Goal: Task Accomplishment & Management: Complete application form

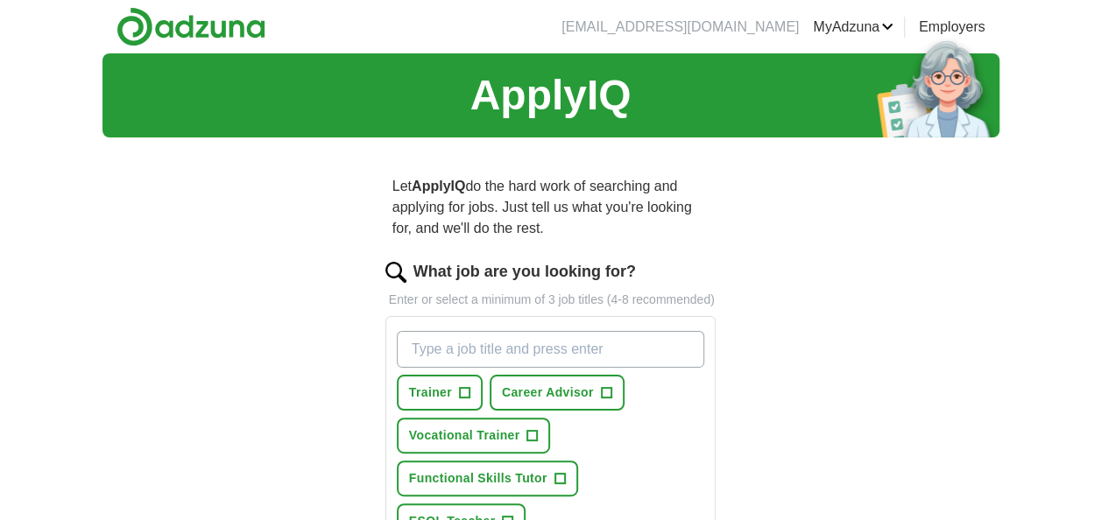
click at [451, 349] on input "What job are you looking for?" at bounding box center [551, 349] width 308 height 37
click at [459, 392] on span "+" at bounding box center [464, 393] width 11 height 14
click at [484, 345] on input "What job are you looking for?" at bounding box center [551, 349] width 308 height 37
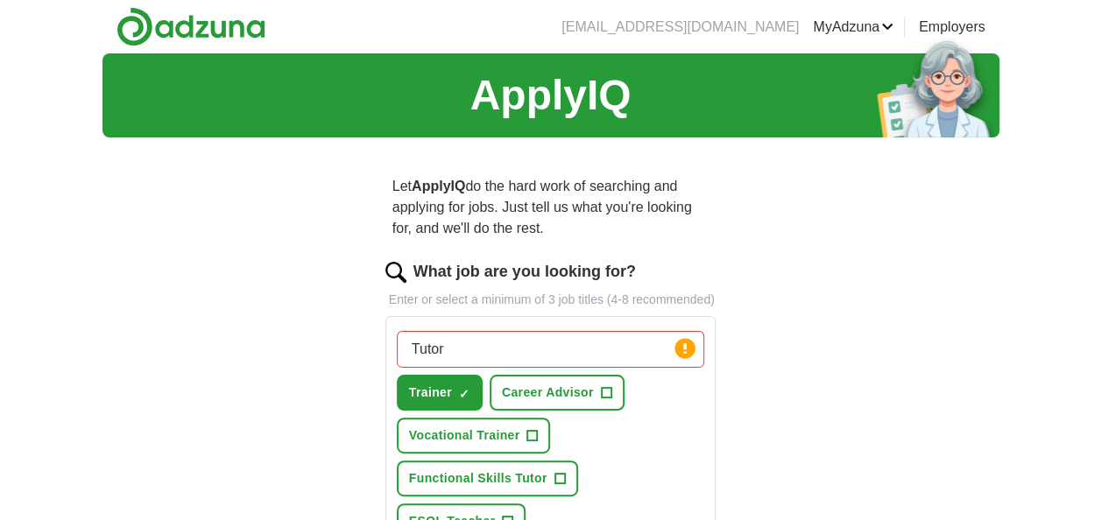
click at [454, 350] on input "Tutor" at bounding box center [551, 349] width 308 height 37
type input "Teacher"
drag, startPoint x: 558, startPoint y: 357, endPoint x: 333, endPoint y: 357, distance: 225.1
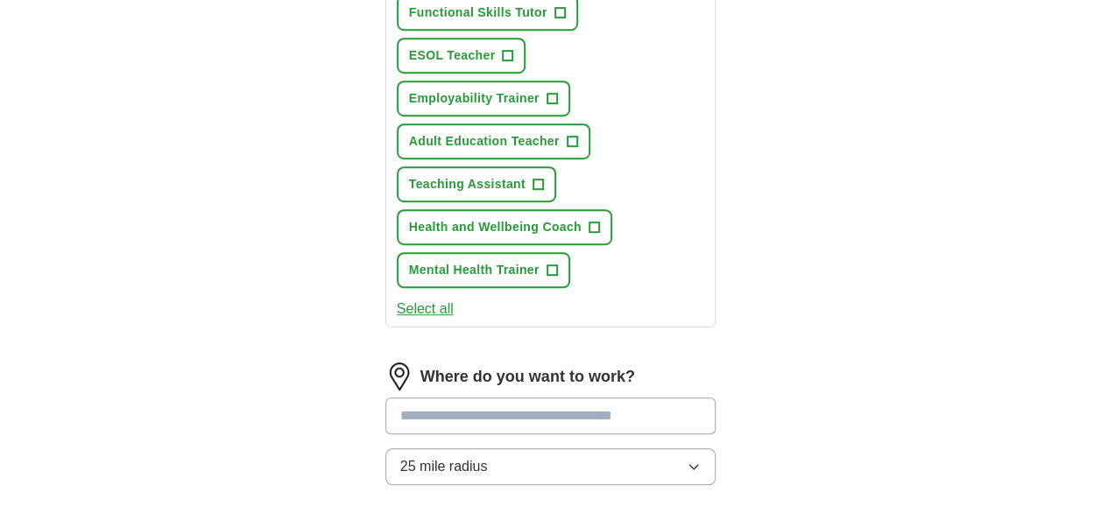
scroll to position [583, 0]
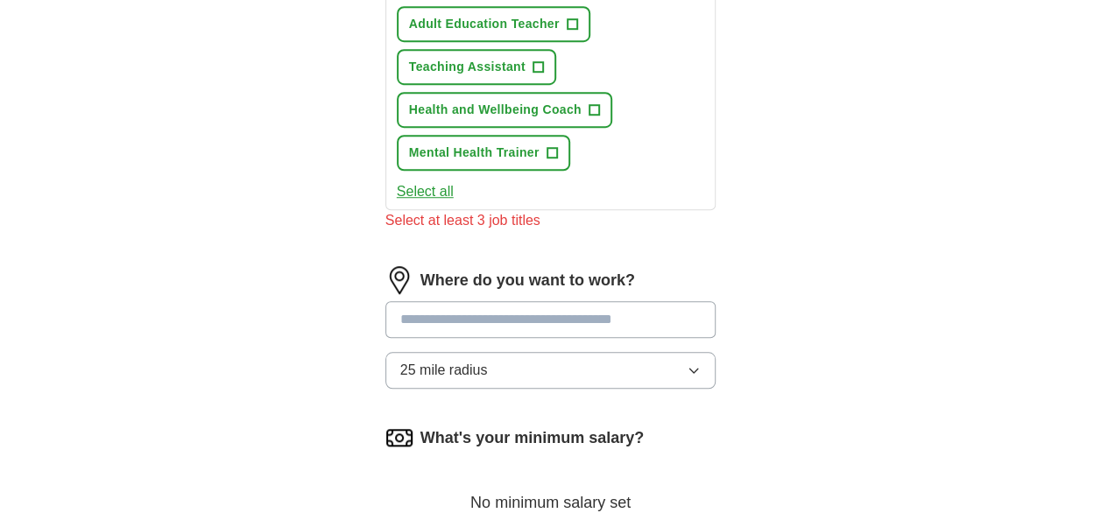
click at [597, 303] on input at bounding box center [550, 319] width 331 height 37
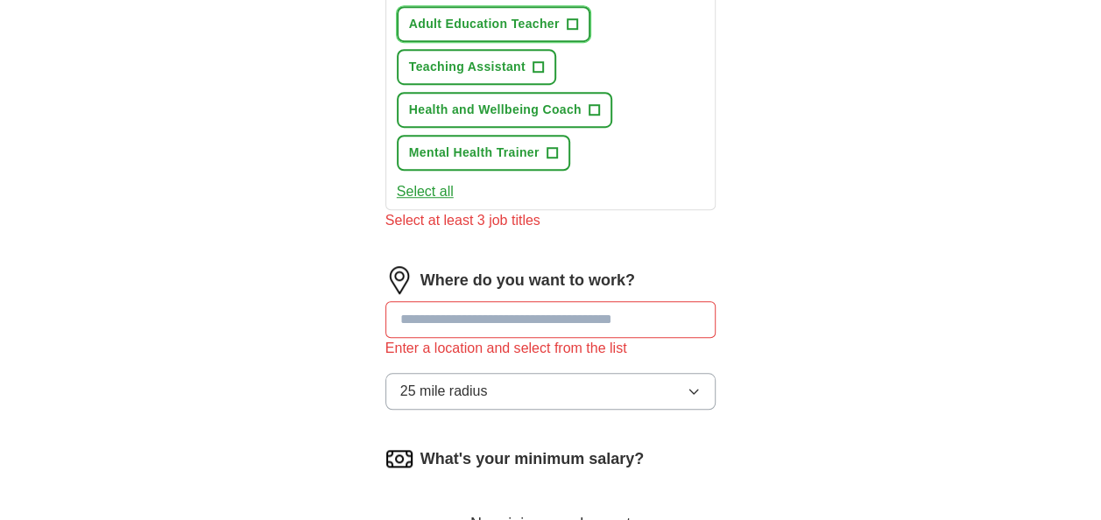
click at [533, 22] on span "Adult Education Teacher" at bounding box center [484, 24] width 151 height 18
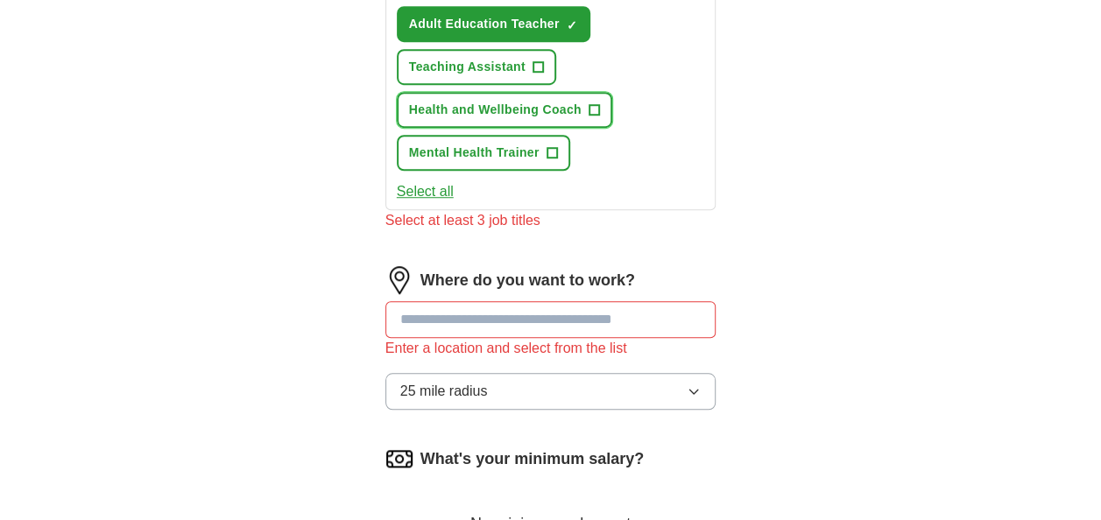
click at [512, 110] on span "Health and Wellbeing Coach" at bounding box center [495, 110] width 173 height 18
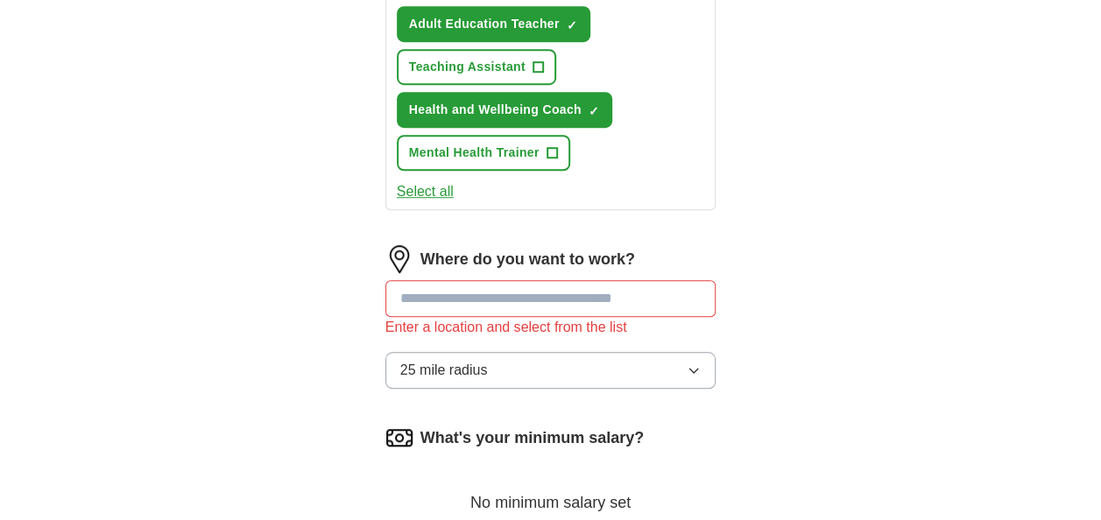
click at [418, 298] on input at bounding box center [550, 298] width 331 height 37
type input "*"
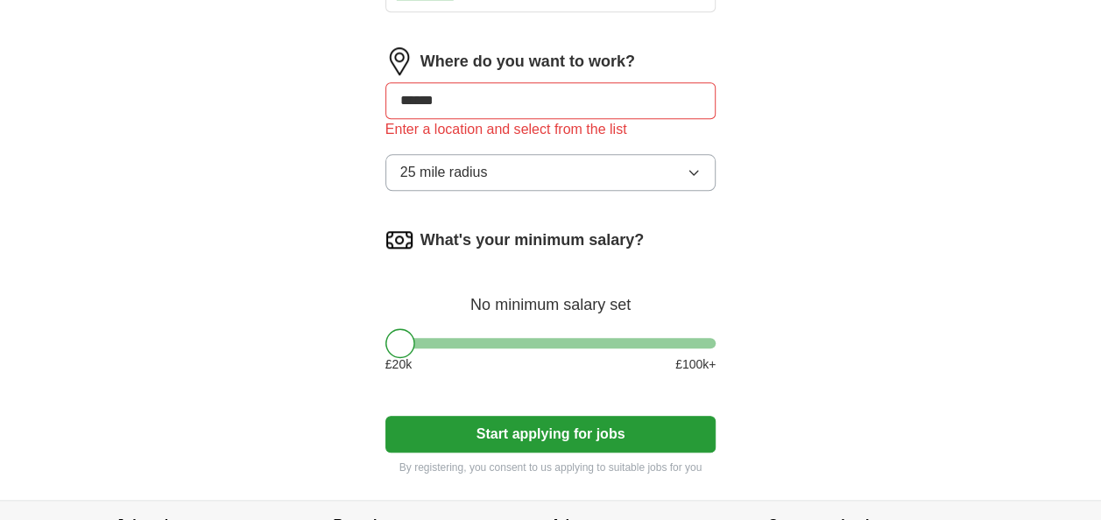
scroll to position [840, 0]
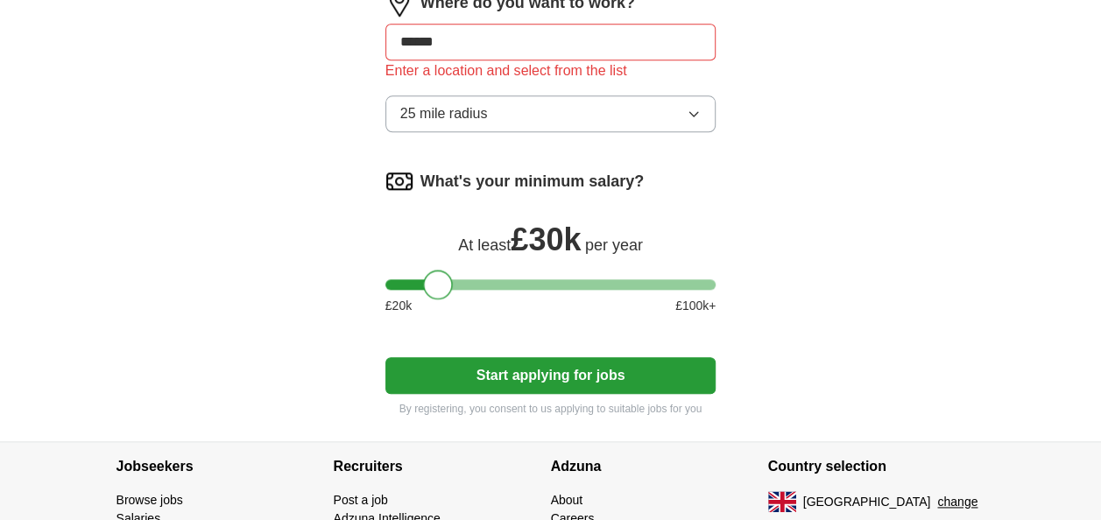
click at [439, 285] on div at bounding box center [550, 284] width 331 height 11
click at [524, 380] on button "Start applying for jobs" at bounding box center [550, 375] width 331 height 37
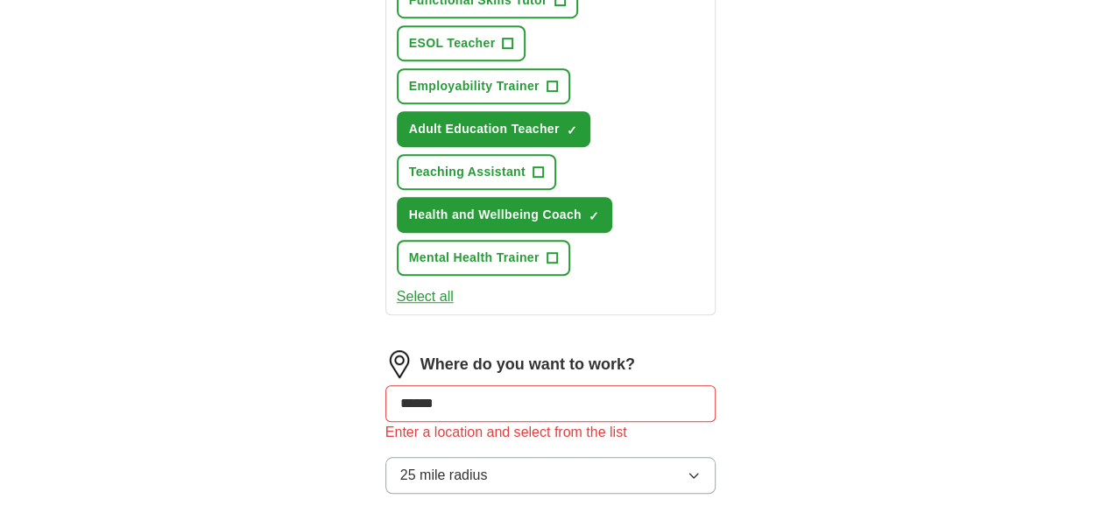
scroll to position [455, 0]
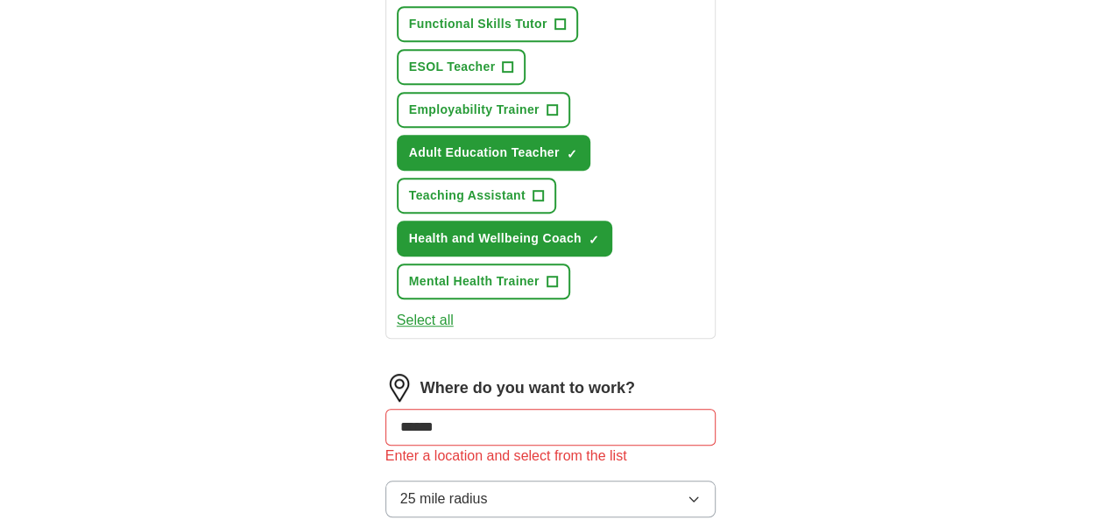
drag, startPoint x: 459, startPoint y: 431, endPoint x: 342, endPoint y: 428, distance: 117.4
click at [342, 428] on div "Let ApplyIQ do the hard work of searching and applying for jobs. Just tell us w…" at bounding box center [551, 305] width 448 height 1216
type input "**********"
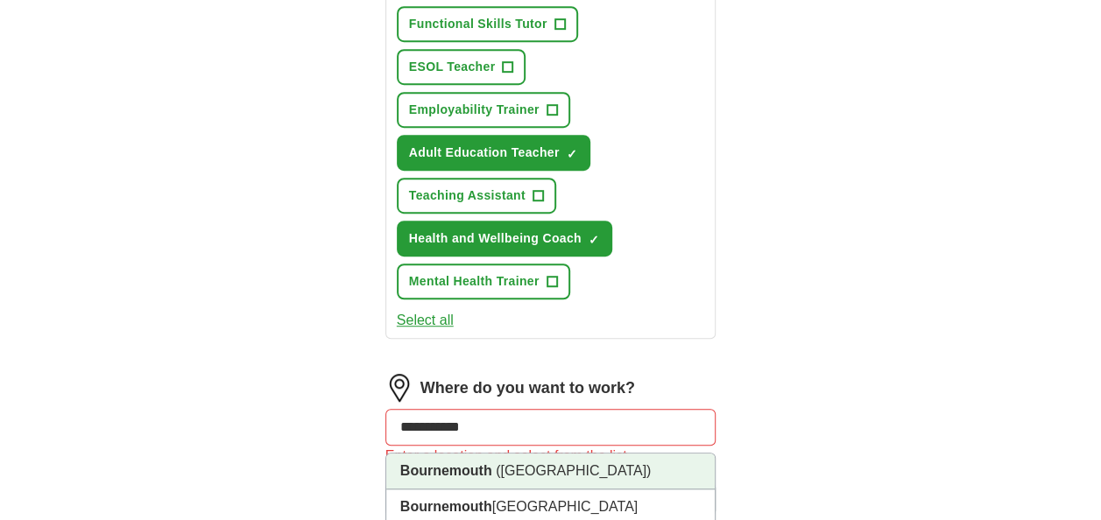
click at [524, 470] on span "([GEOGRAPHIC_DATA])" at bounding box center [573, 470] width 155 height 15
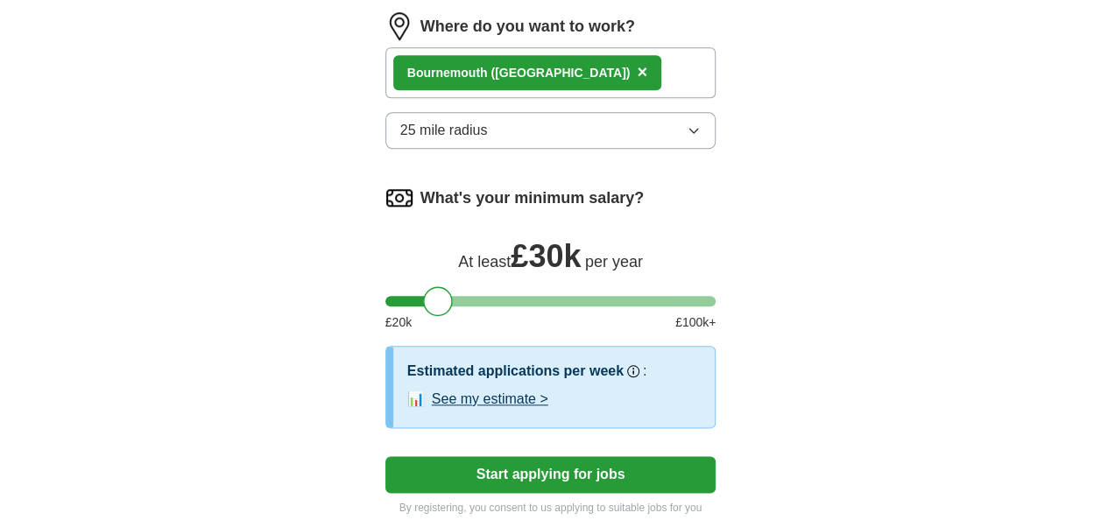
scroll to position [840, 0]
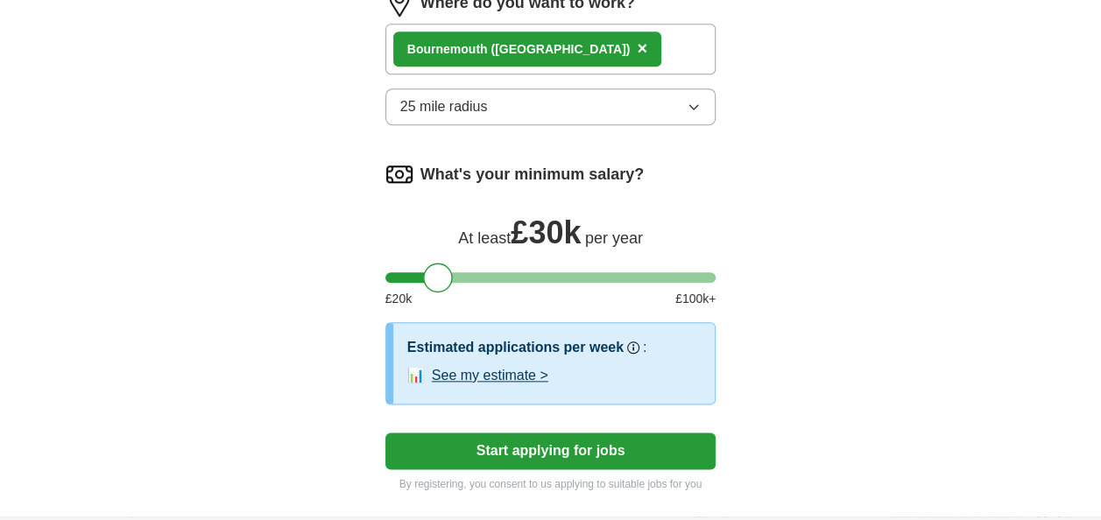
click at [556, 452] on button "Start applying for jobs" at bounding box center [550, 451] width 331 height 37
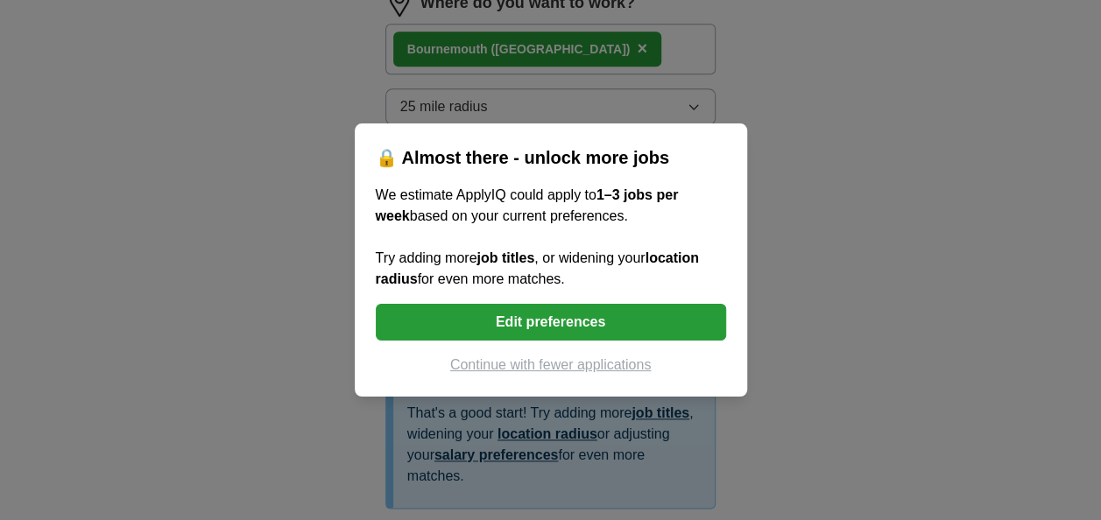
click at [554, 324] on button "Edit preferences" at bounding box center [551, 322] width 350 height 37
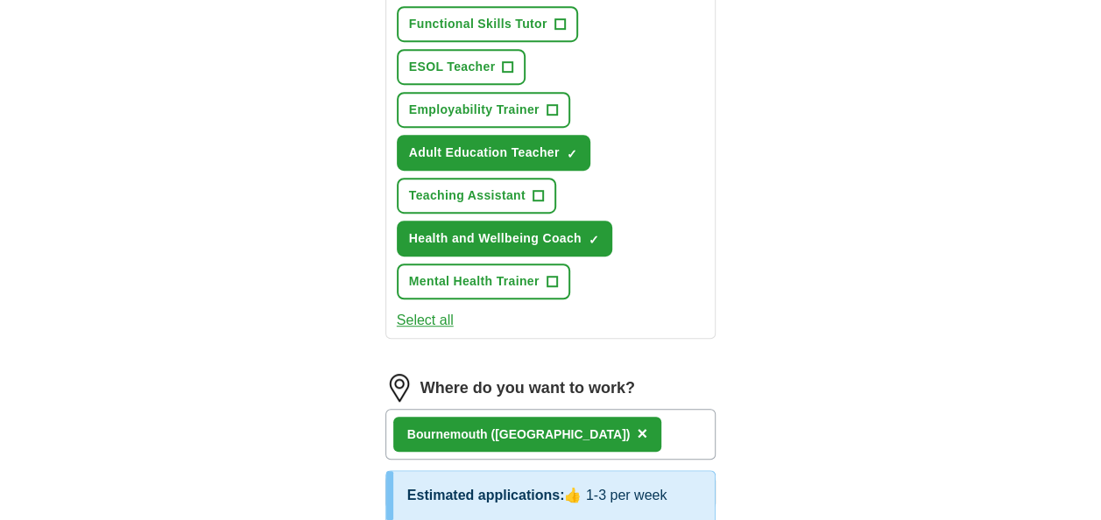
scroll to position [1061, 0]
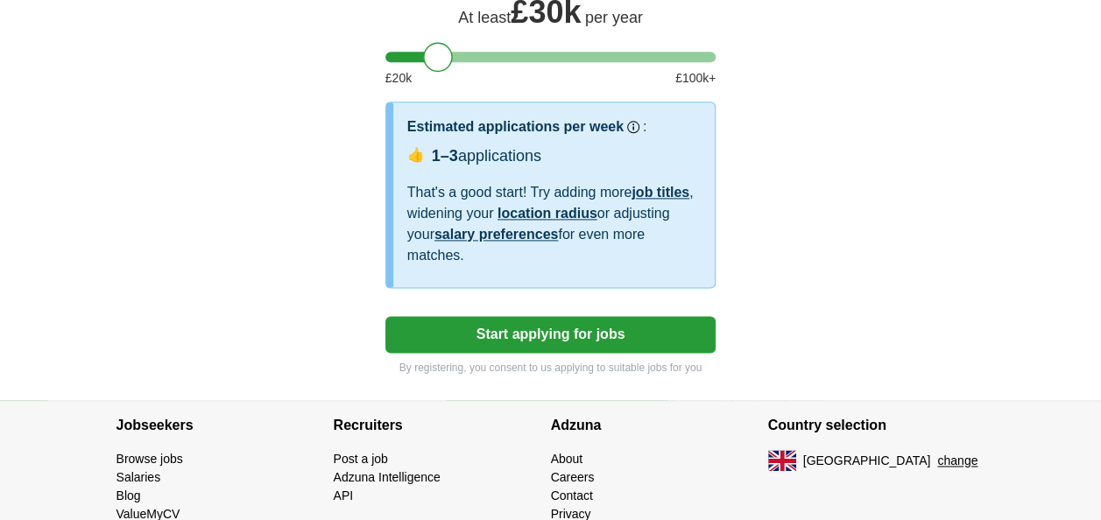
click at [503, 335] on button "Start applying for jobs" at bounding box center [550, 334] width 331 height 37
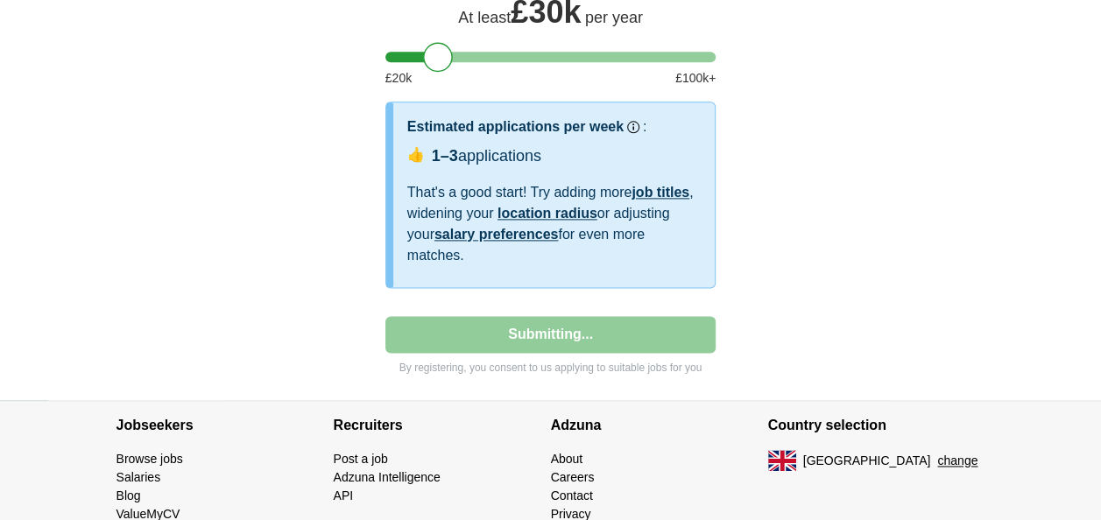
select select "**"
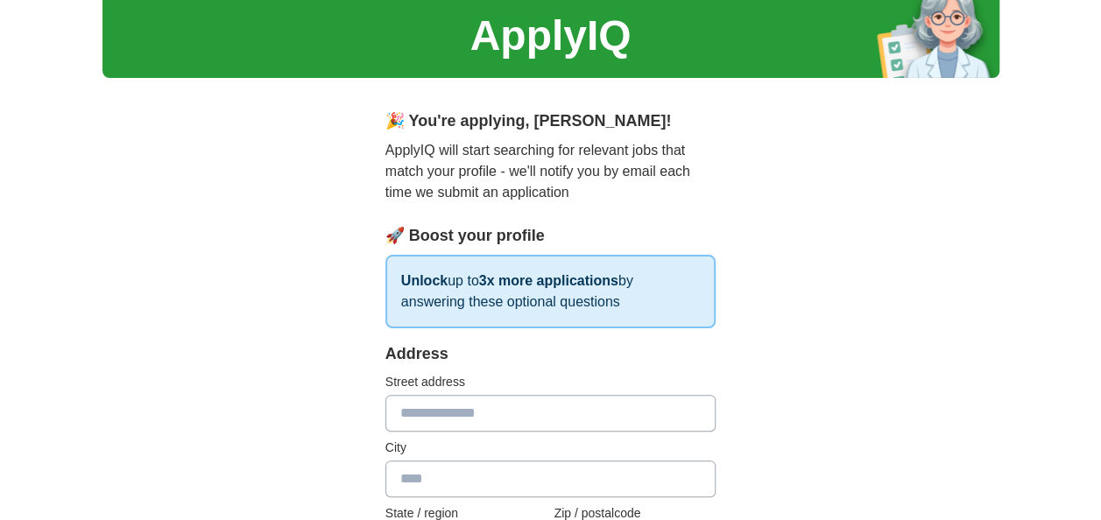
scroll to position [0, 0]
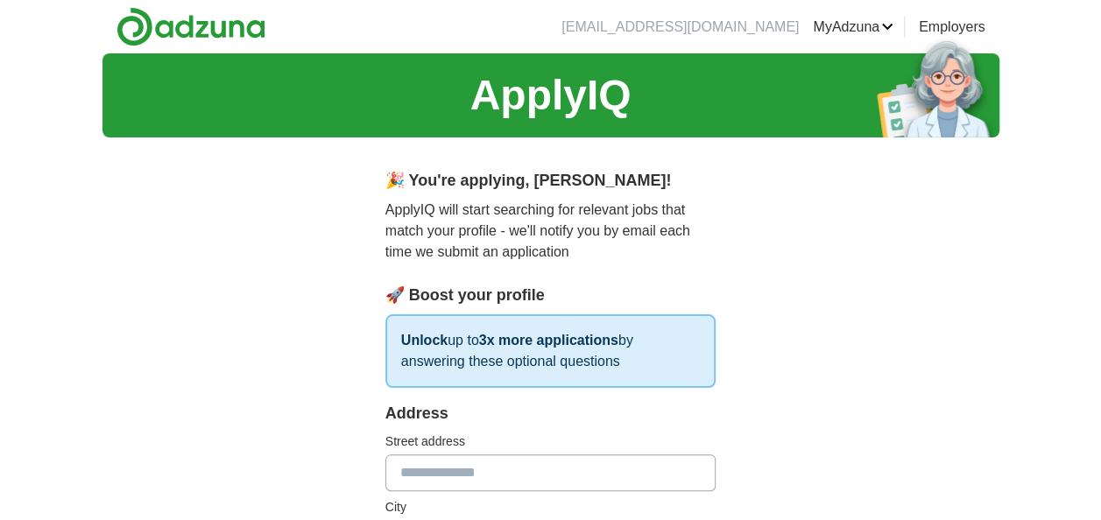
click at [427, 475] on input "text" at bounding box center [550, 473] width 331 height 37
type input "**********"
type input "*******"
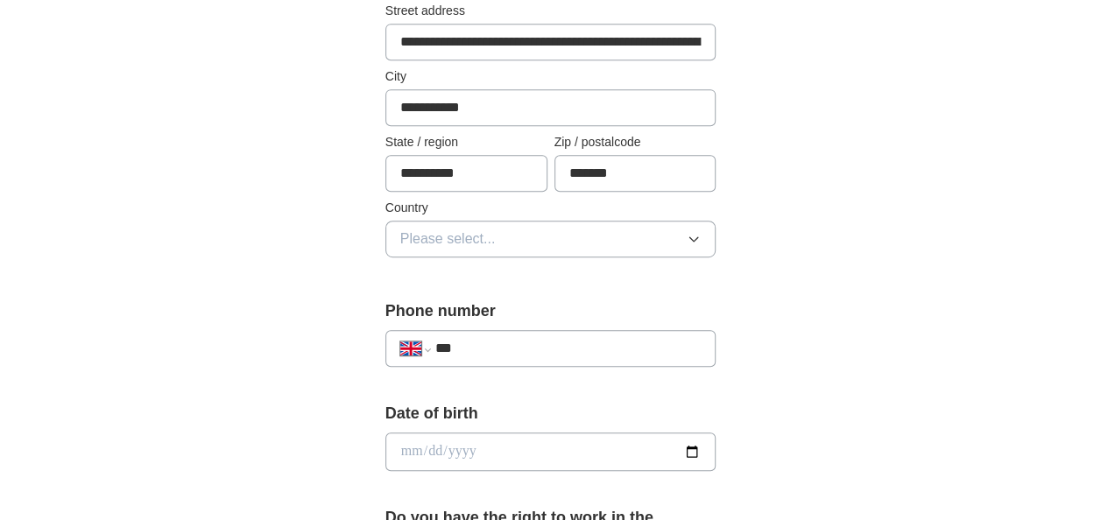
scroll to position [443, 0]
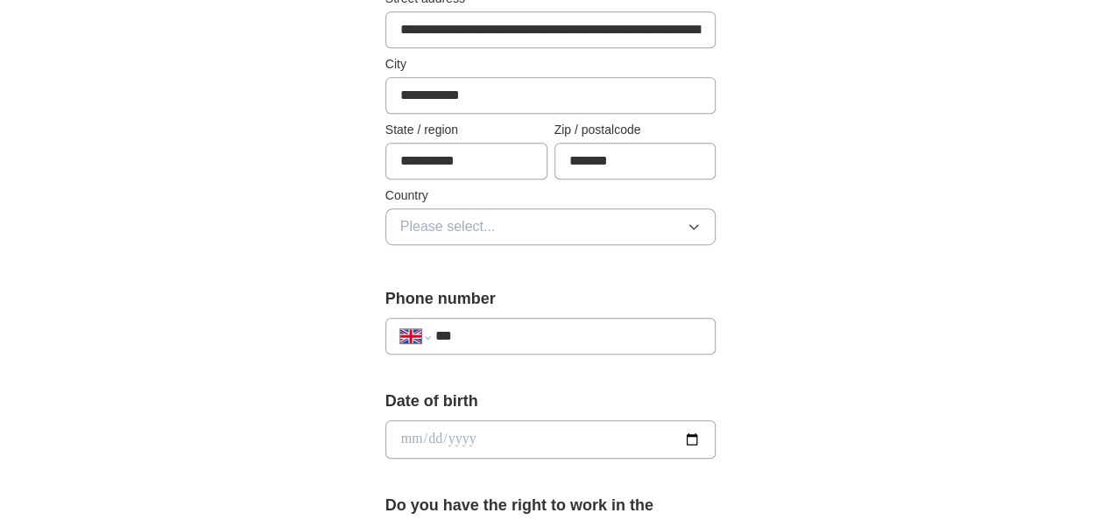
click at [434, 220] on span "Please select..." at bounding box center [447, 226] width 95 height 21
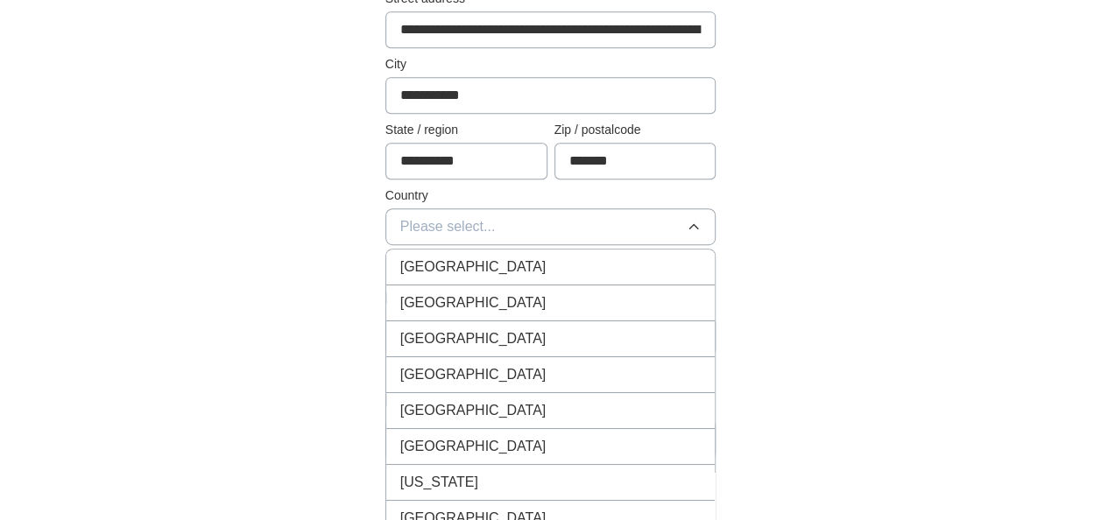
click at [448, 267] on span "[GEOGRAPHIC_DATA]" at bounding box center [473, 267] width 146 height 21
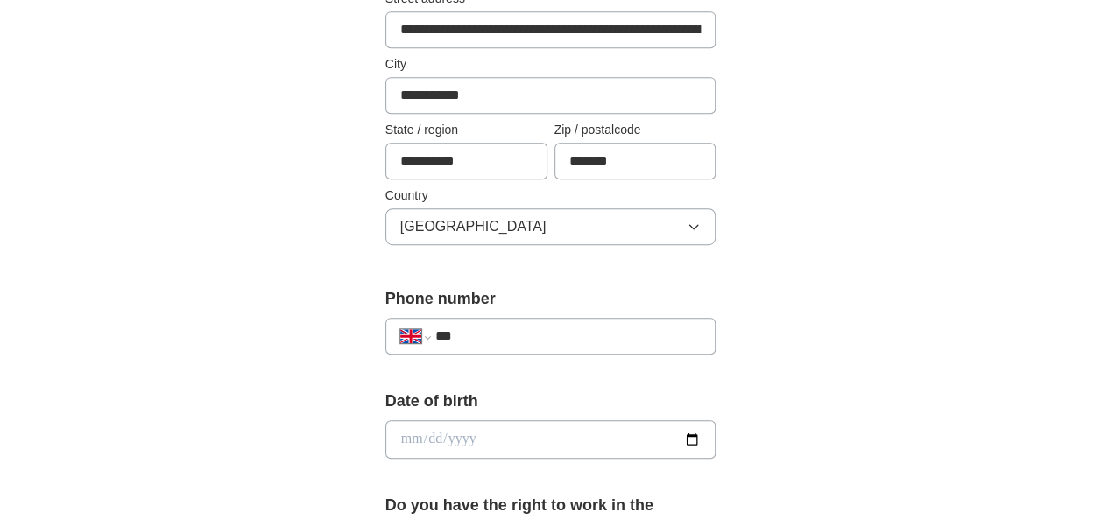
click at [472, 335] on input "***" at bounding box center [568, 336] width 266 height 21
type input "**********"
click at [512, 439] on input "date" at bounding box center [550, 439] width 331 height 39
type input "**********"
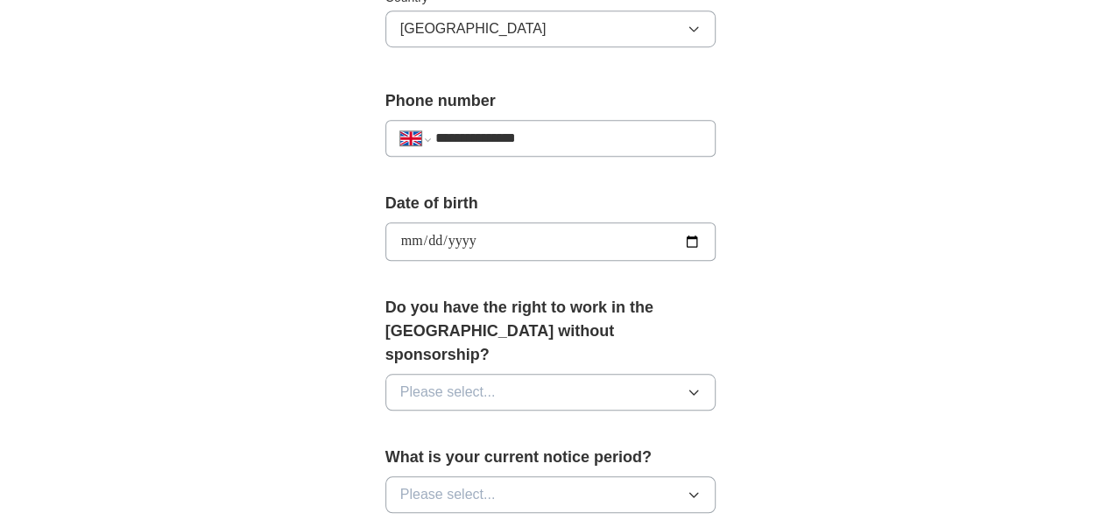
scroll to position [665, 0]
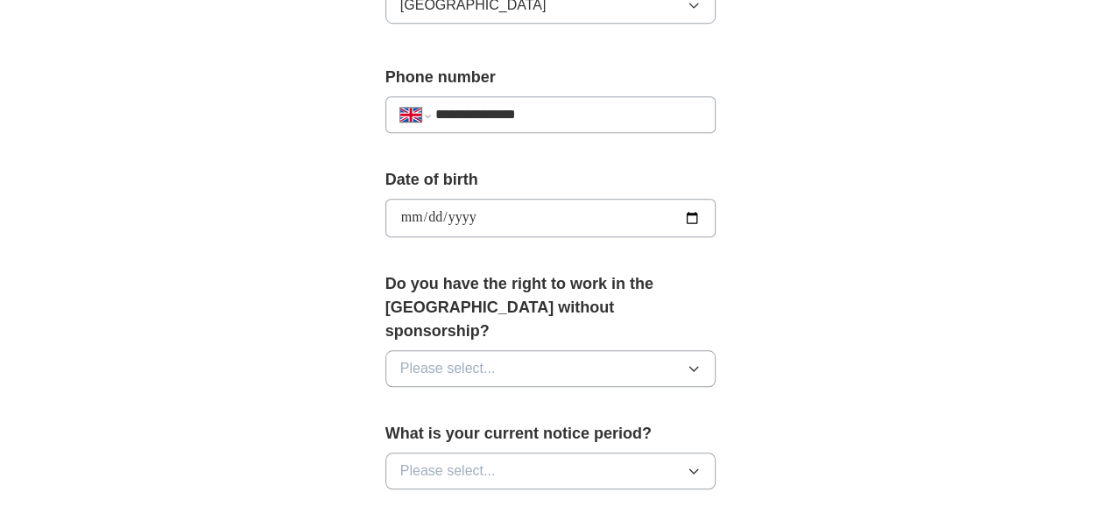
click at [471, 358] on span "Please select..." at bounding box center [447, 368] width 95 height 21
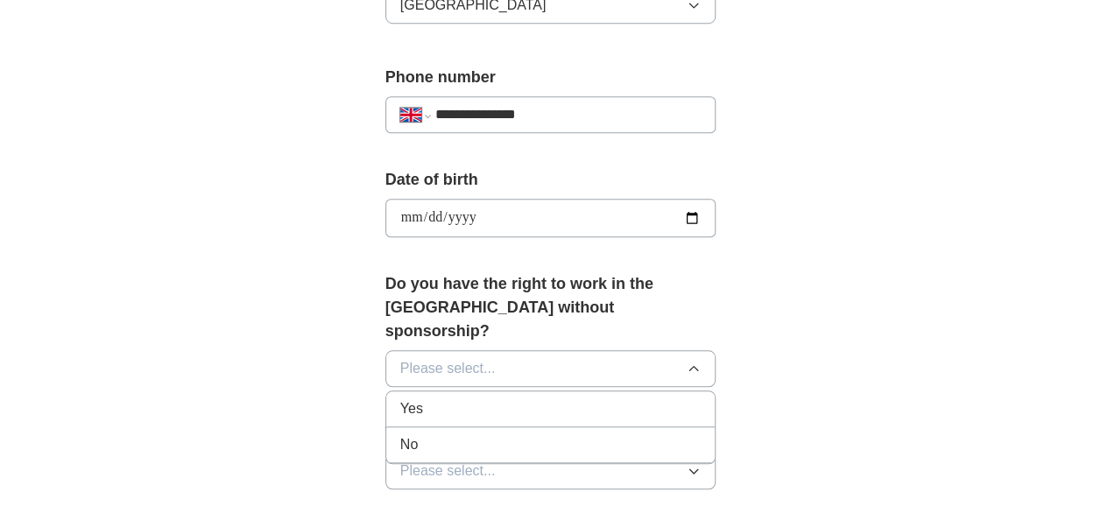
click at [440, 399] on div "Yes" at bounding box center [550, 409] width 301 height 21
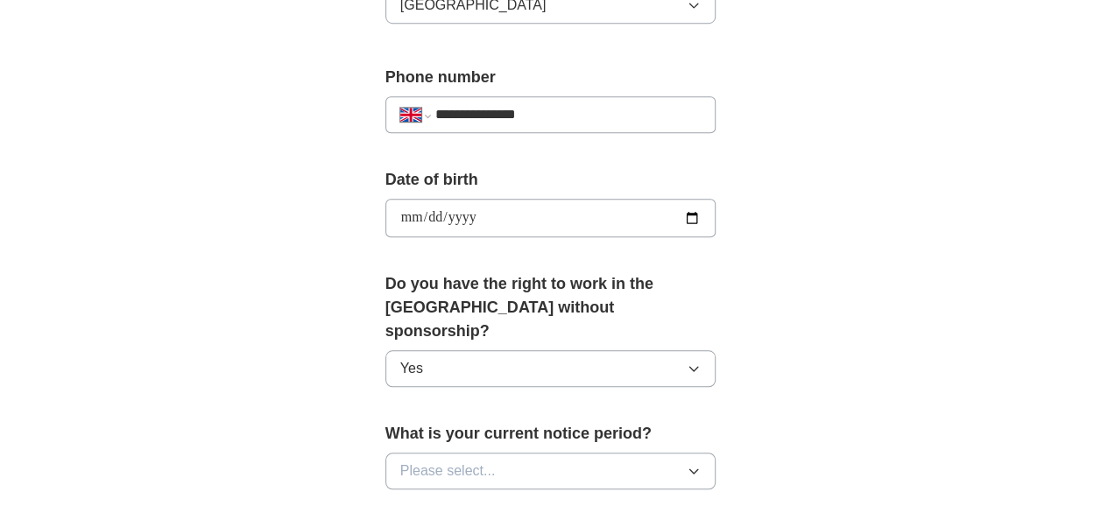
click at [456, 461] on span "Please select..." at bounding box center [447, 471] width 95 height 21
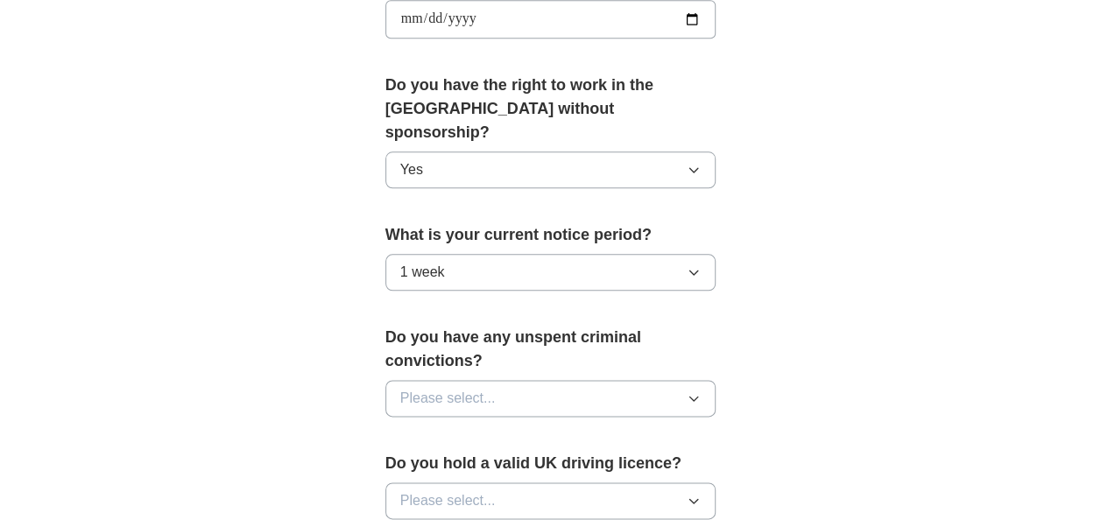
scroll to position [934, 0]
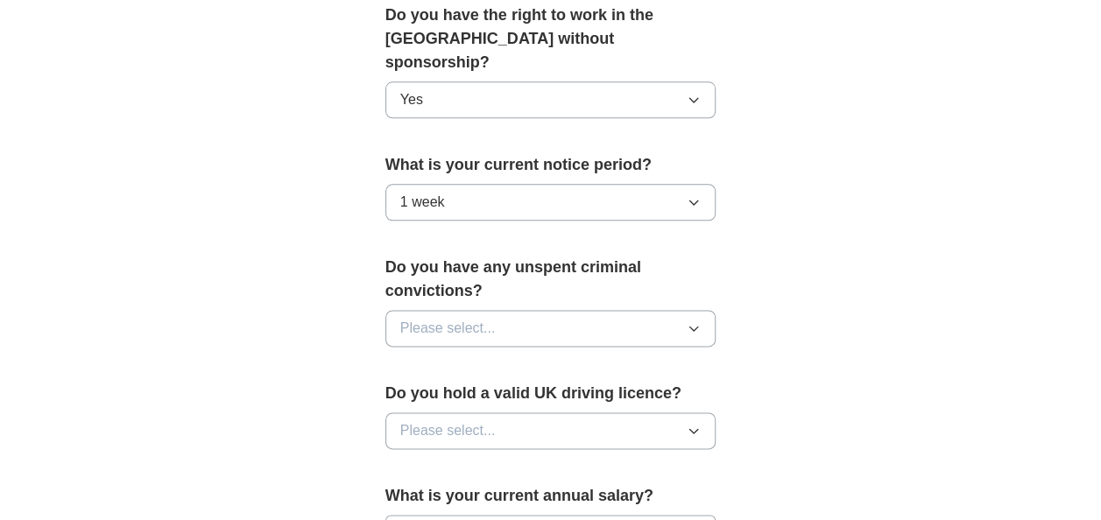
click at [599, 310] on button "Please select..." at bounding box center [550, 328] width 331 height 37
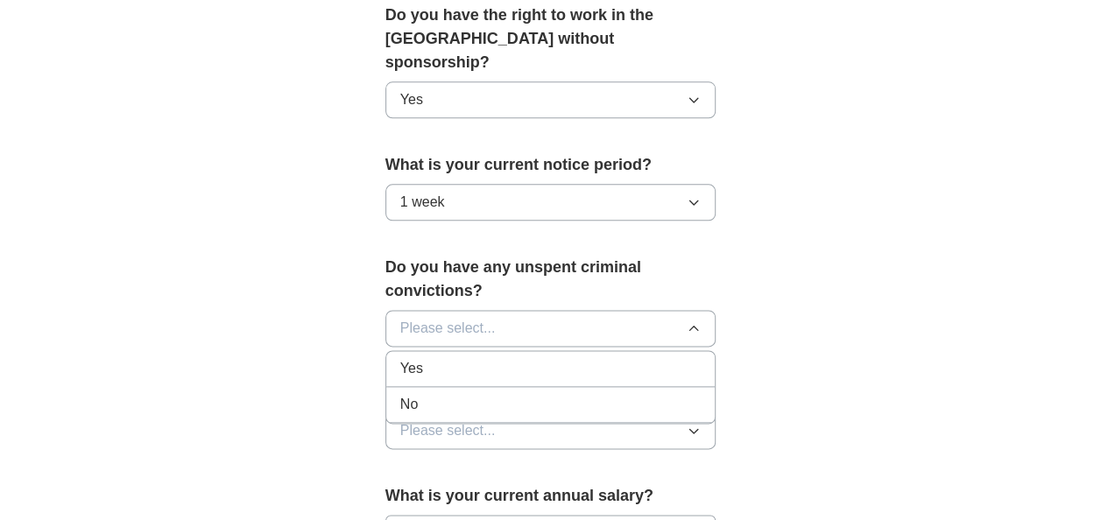
click at [478, 394] on div "No" at bounding box center [550, 404] width 301 height 21
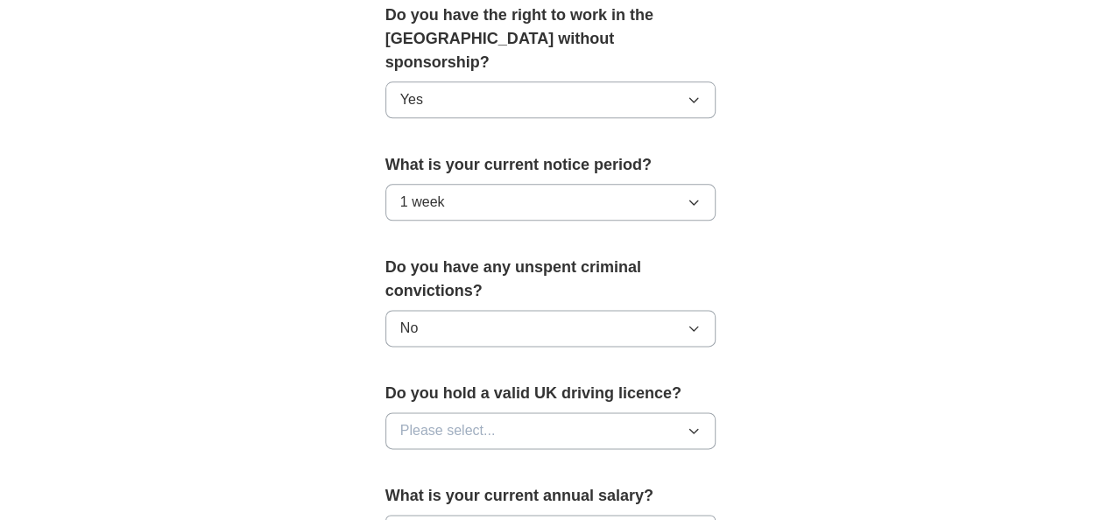
click at [482, 420] on span "Please select..." at bounding box center [447, 430] width 95 height 21
click at [450, 497] on div "No" at bounding box center [550, 507] width 301 height 21
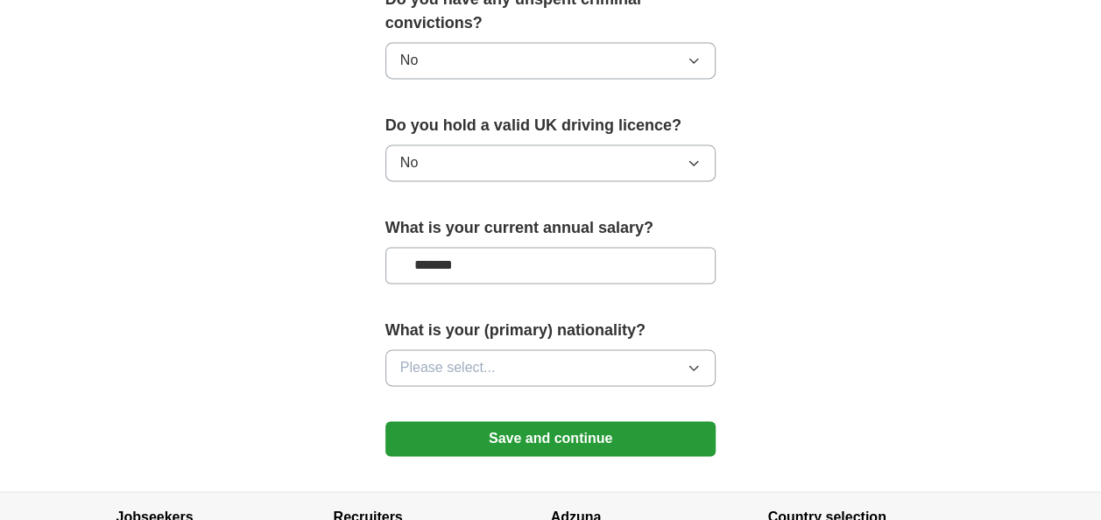
scroll to position [1272, 0]
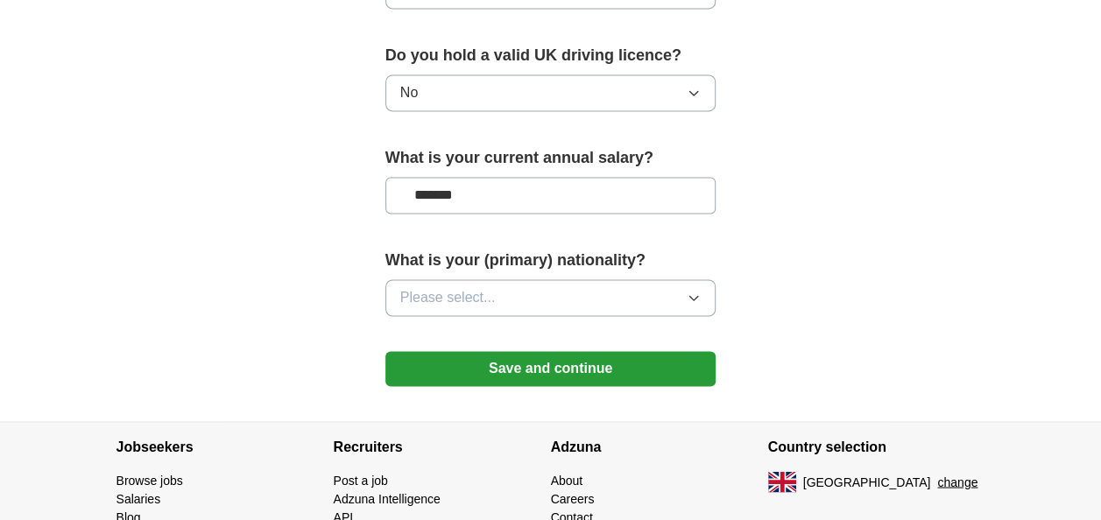
type input "*******"
click at [471, 287] on span "Please select..." at bounding box center [447, 297] width 95 height 21
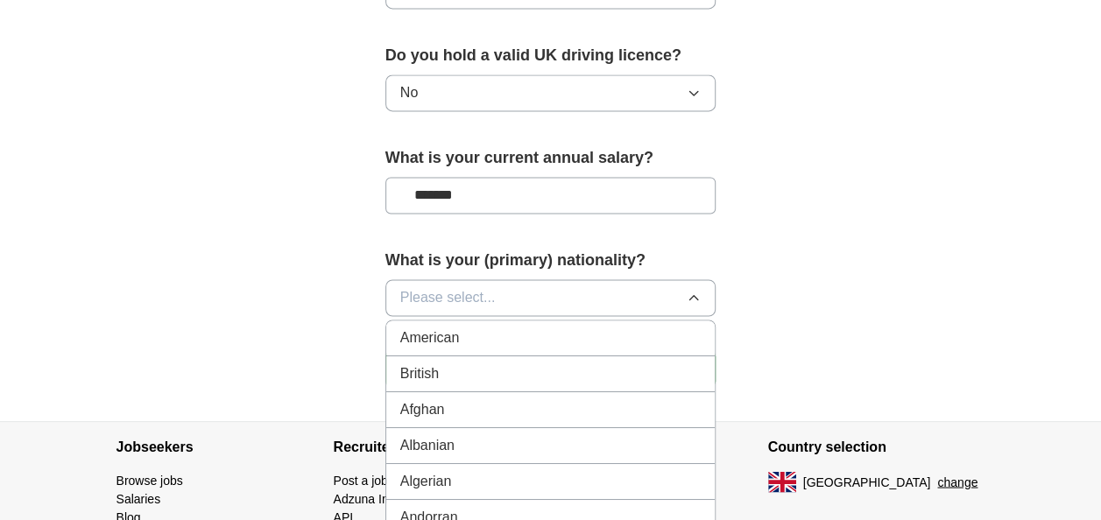
click at [465, 364] on div "British" at bounding box center [550, 374] width 301 height 21
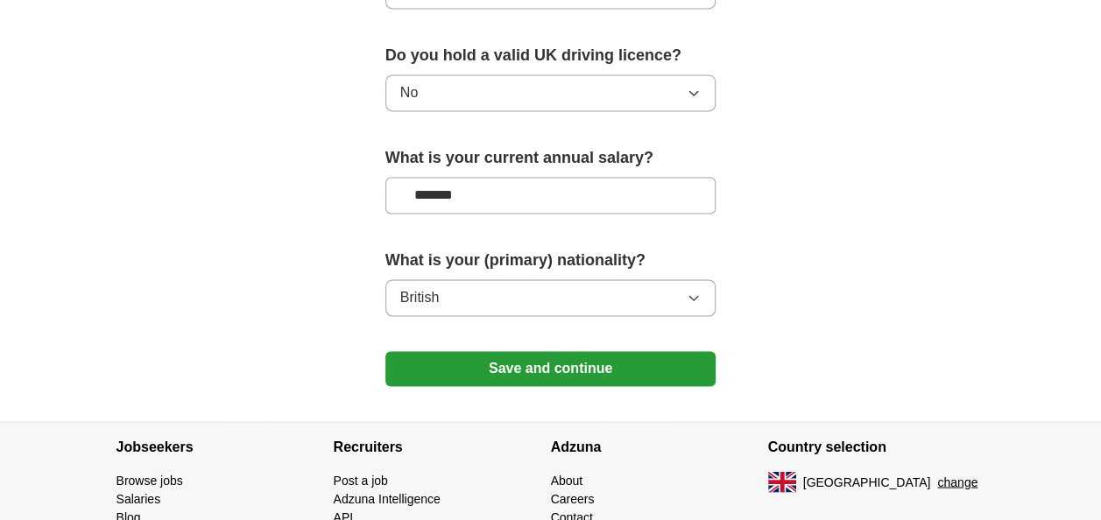
click at [587, 351] on button "Save and continue" at bounding box center [550, 368] width 331 height 35
